Goal: Task Accomplishment & Management: Use online tool/utility

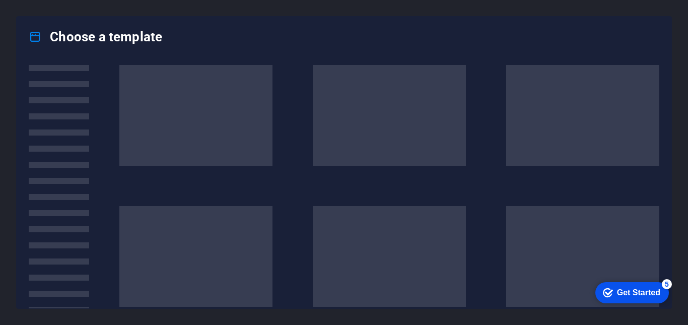
click at [368, 21] on div "Choose a template" at bounding box center [344, 37] width 655 height 40
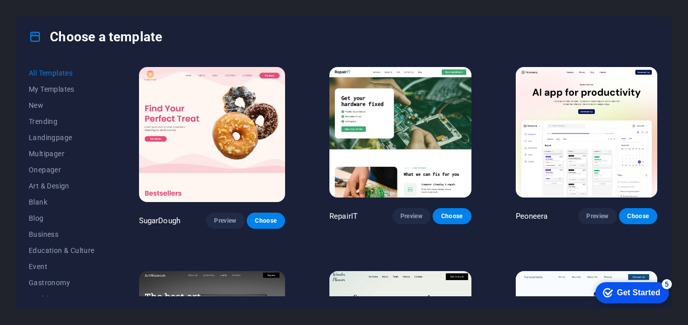
click at [368, 21] on div "Choose a template" at bounding box center [344, 37] width 655 height 40
click at [368, 18] on div "Choose a template" at bounding box center [344, 37] width 655 height 40
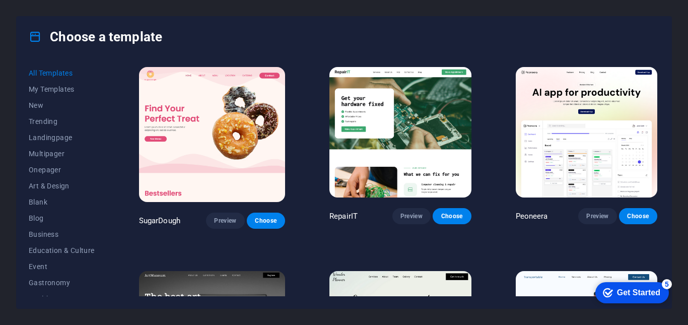
click at [368, 18] on div "Choose a template" at bounding box center [344, 37] width 655 height 40
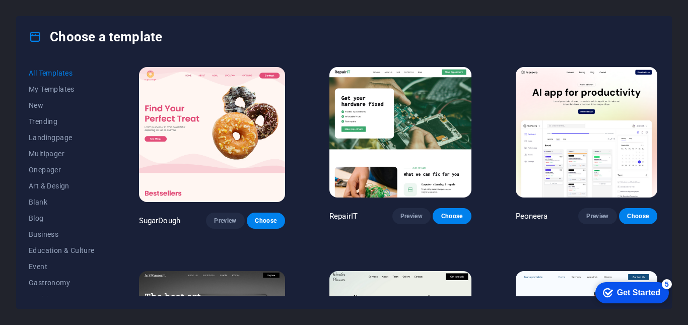
click at [368, 18] on div "Choose a template" at bounding box center [344, 37] width 655 height 40
